Goal: Navigation & Orientation: Find specific page/section

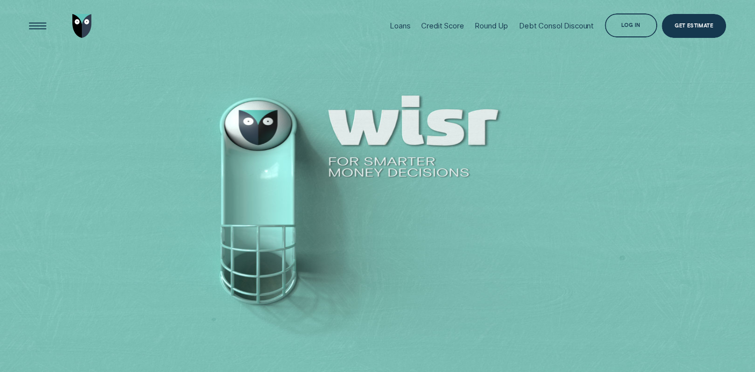
click at [628, 24] on div "Log in" at bounding box center [630, 26] width 19 height 4
click at [619, 21] on div "Log in" at bounding box center [631, 24] width 52 height 23
click at [630, 29] on div "Log in" at bounding box center [631, 24] width 52 height 23
click at [357, 127] on div at bounding box center [377, 186] width 755 height 373
click at [535, 23] on div "Debt Consol Discount" at bounding box center [556, 25] width 75 height 9
